Goal: Transaction & Acquisition: Purchase product/service

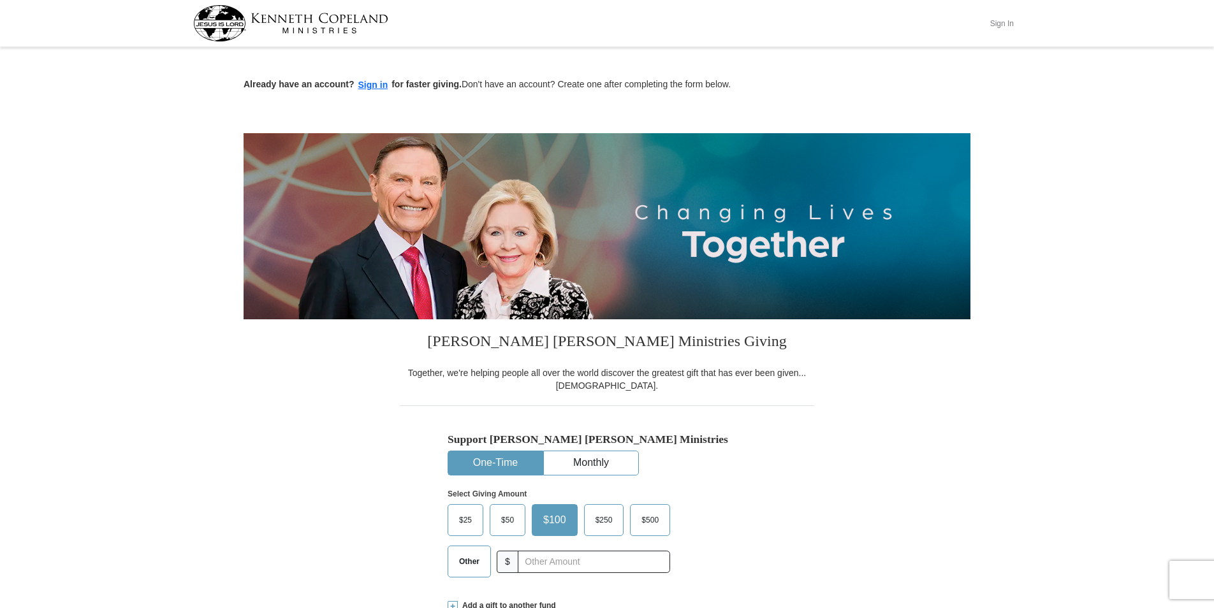
click at [999, 22] on button "Sign In" at bounding box center [1002, 23] width 38 height 20
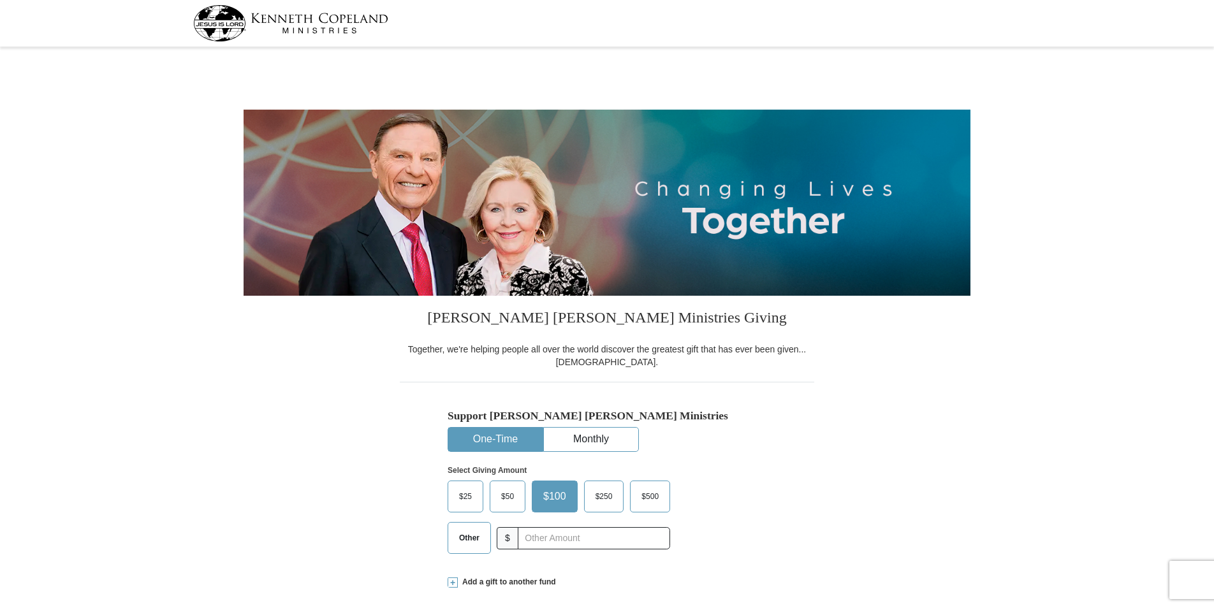
select select "GA"
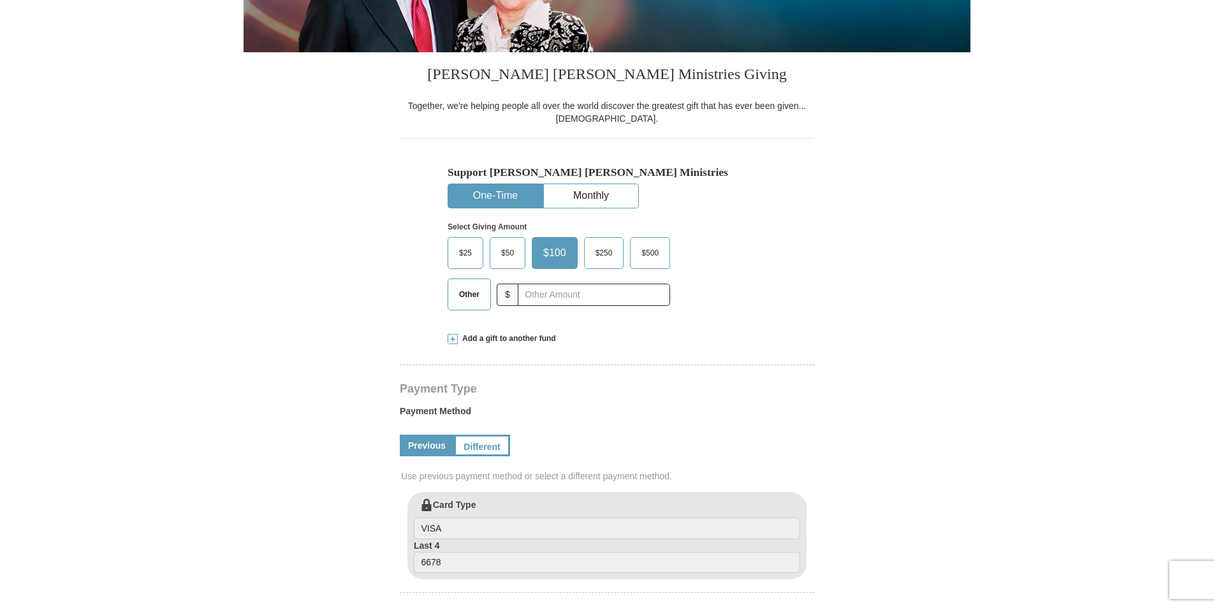
scroll to position [255, 0]
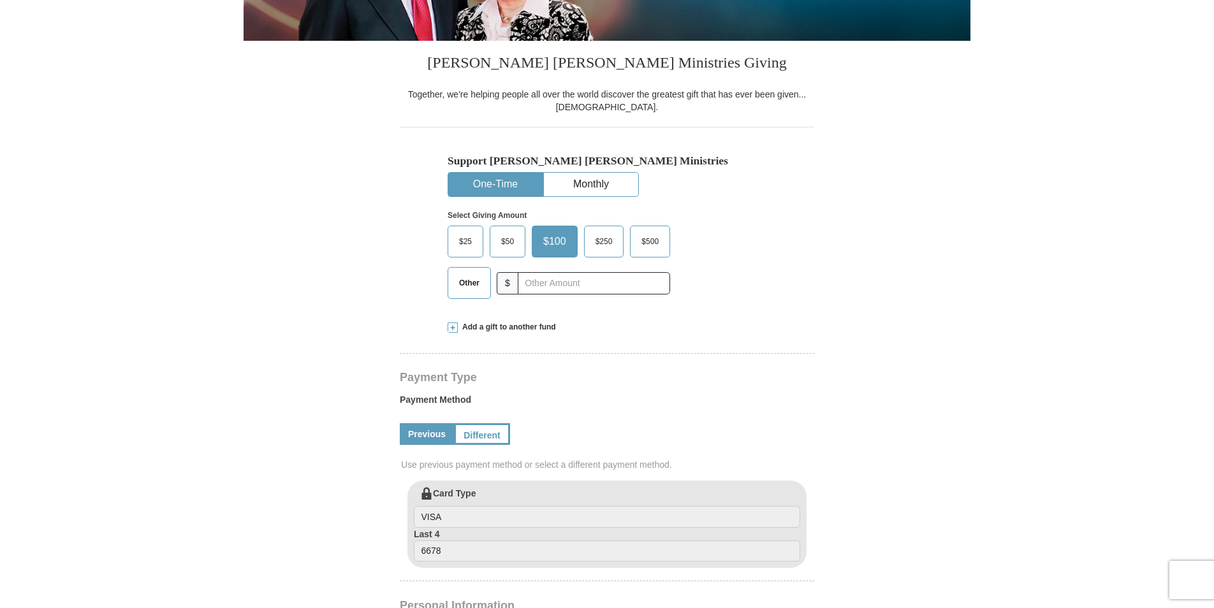
click at [506, 235] on span "$50" at bounding box center [508, 241] width 26 height 19
click at [0, 0] on input "$50" at bounding box center [0, 0] width 0 height 0
click at [550, 285] on input "text" at bounding box center [594, 283] width 142 height 22
click at [927, 277] on form "[PERSON_NAME] [PERSON_NAME] Ministries Giving Together, we're helping people al…" at bounding box center [607, 483] width 727 height 1374
click at [510, 240] on span "$50" at bounding box center [508, 241] width 26 height 19
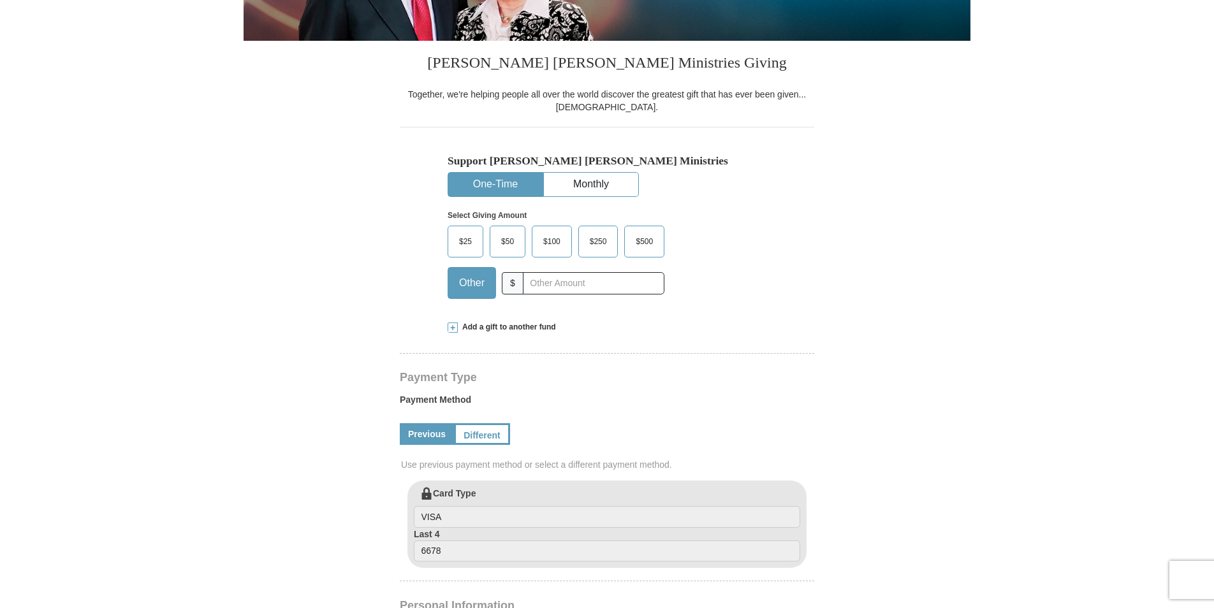
click at [0, 0] on input "$50" at bounding box center [0, 0] width 0 height 0
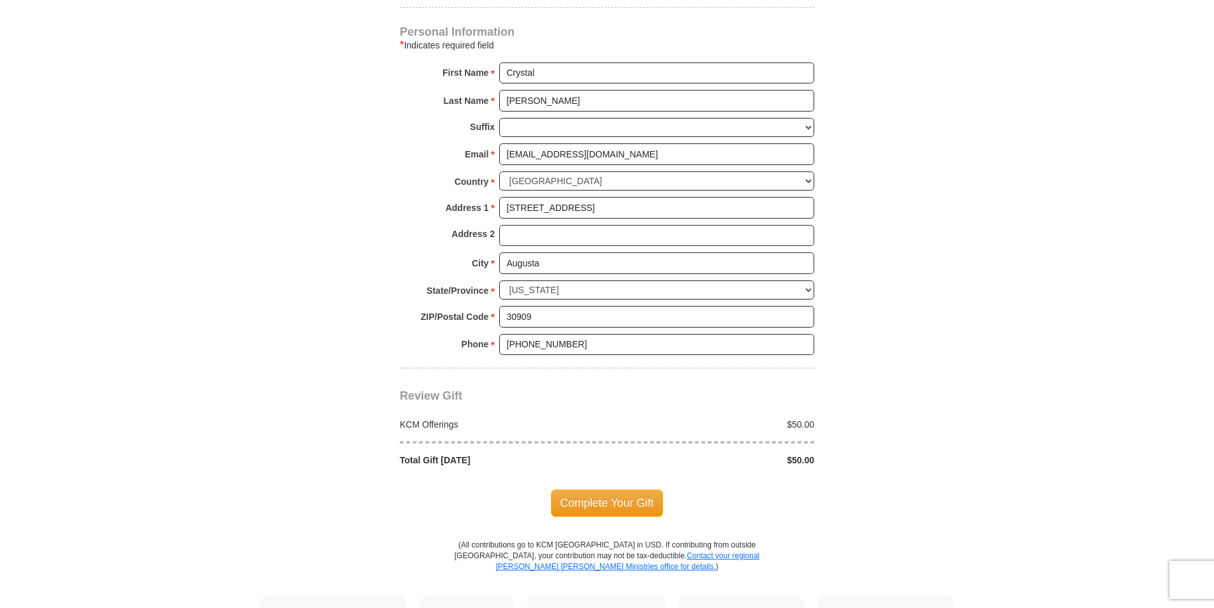
scroll to position [1020, 0]
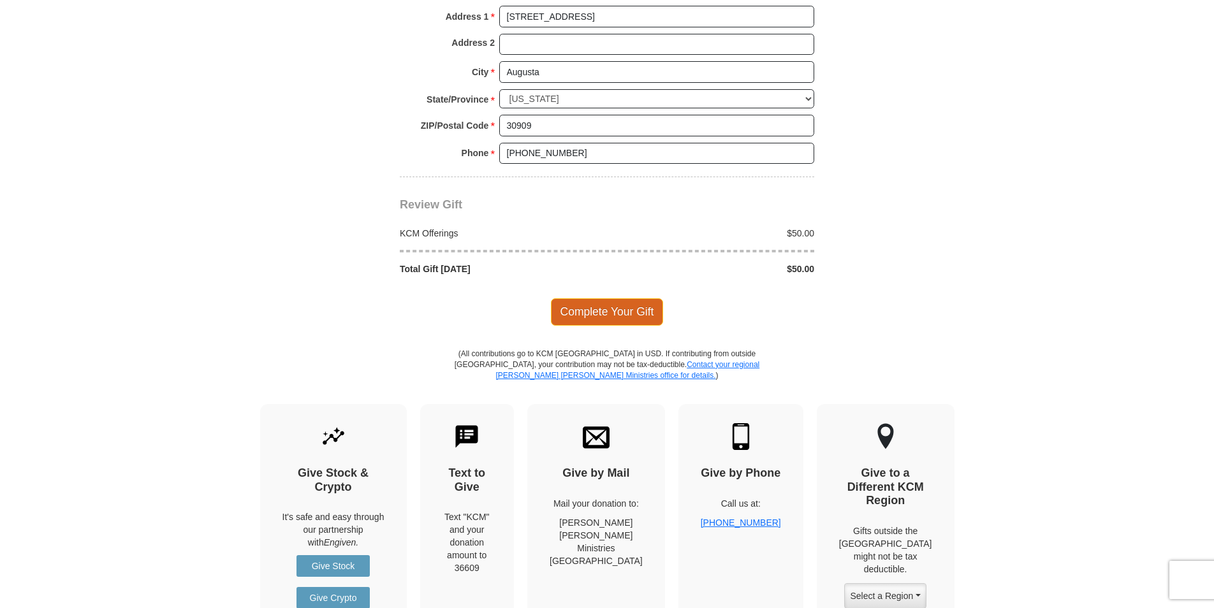
click at [595, 314] on span "Complete Your Gift" at bounding box center [607, 311] width 113 height 27
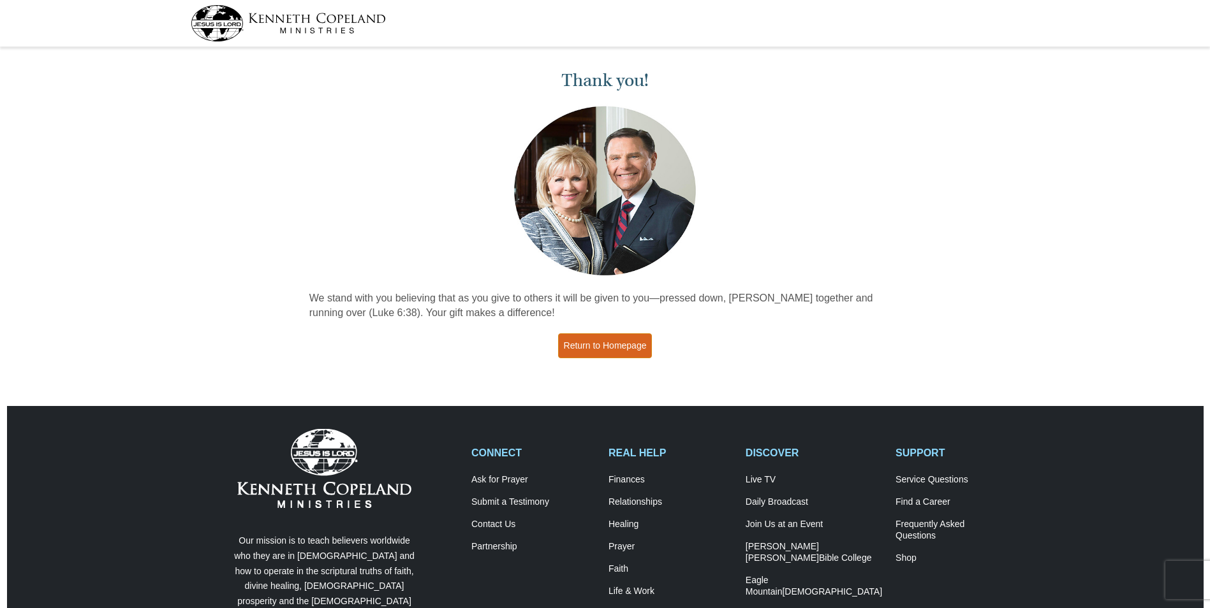
click at [584, 343] on link "Return to Homepage" at bounding box center [605, 345] width 94 height 25
